Goal: Navigation & Orientation: Find specific page/section

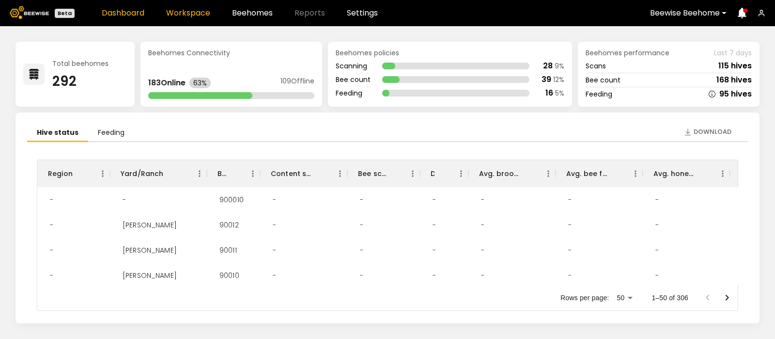
click at [190, 12] on link "Workspace" at bounding box center [188, 13] width 44 height 8
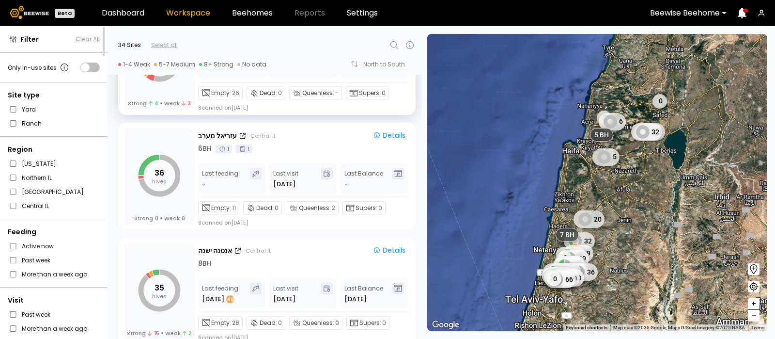
scroll to position [2017, 0]
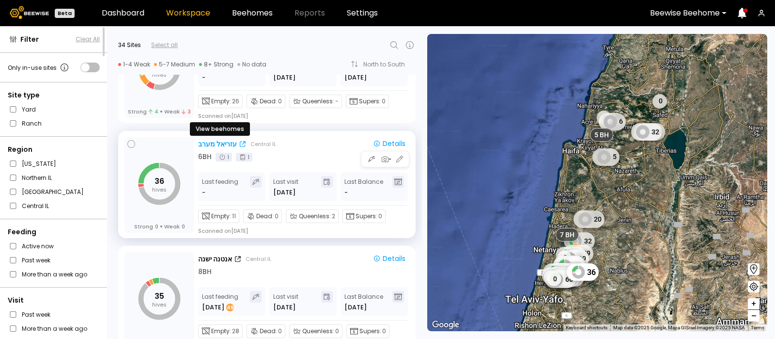
click at [216, 141] on div "עזריאל מערב" at bounding box center [217, 144] width 39 height 10
